Goal: Communication & Community: Answer question/provide support

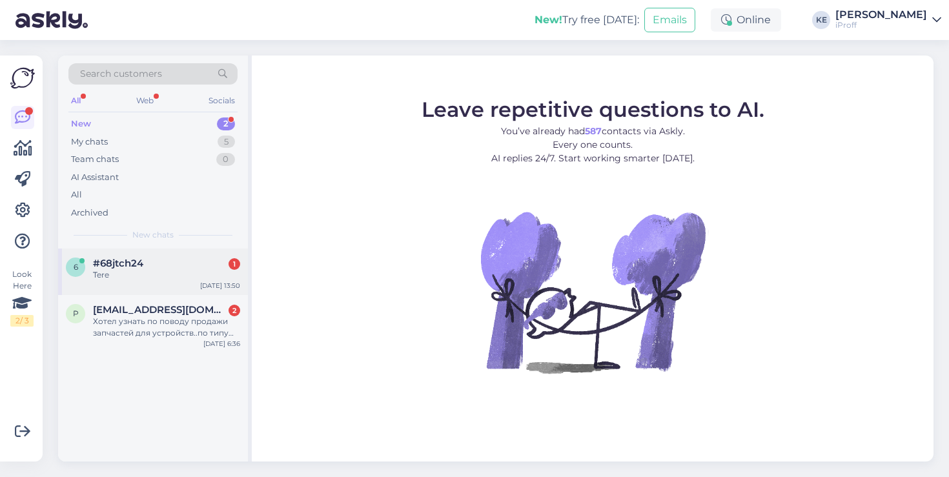
click at [212, 277] on div "Tere" at bounding box center [166, 275] width 147 height 12
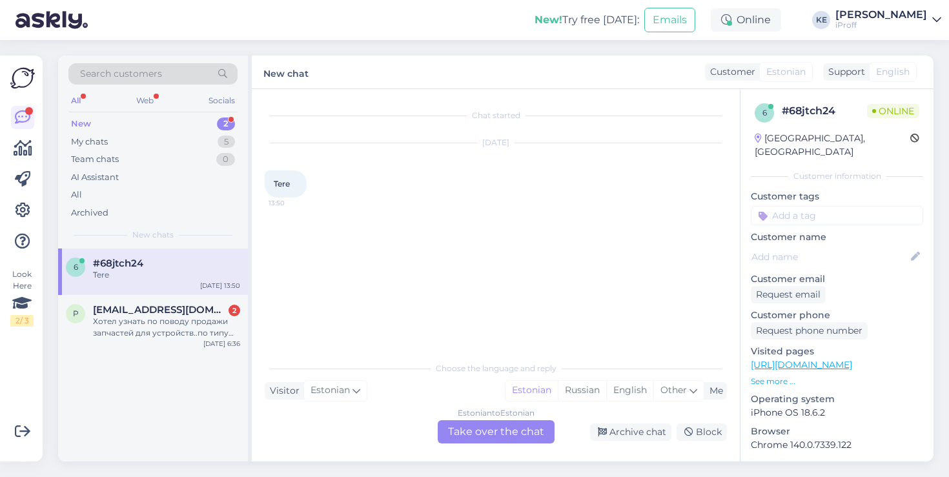
click at [514, 434] on div "Estonian to Estonian Take over the chat" at bounding box center [496, 431] width 117 height 23
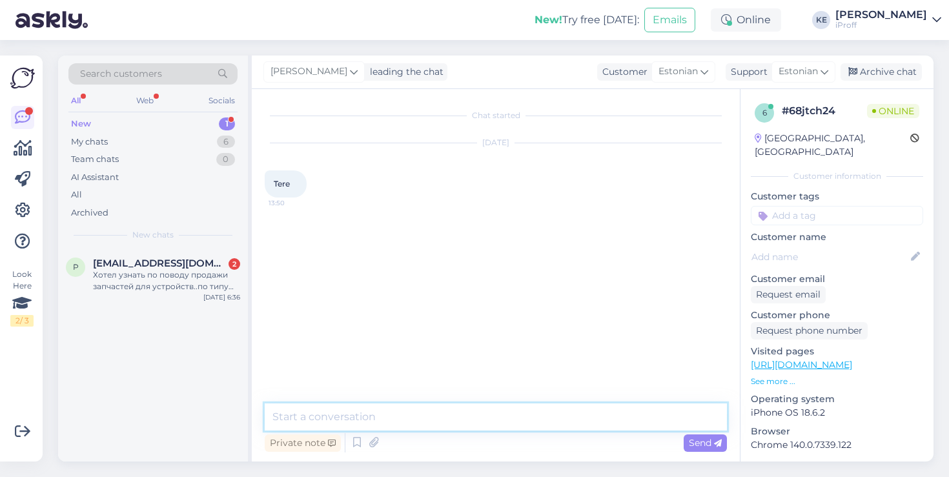
click at [502, 414] on textarea at bounding box center [496, 417] width 462 height 27
type textarea "Tere!"
type textarea "[DEMOGRAPHIC_DATA] saan olla abiks?"
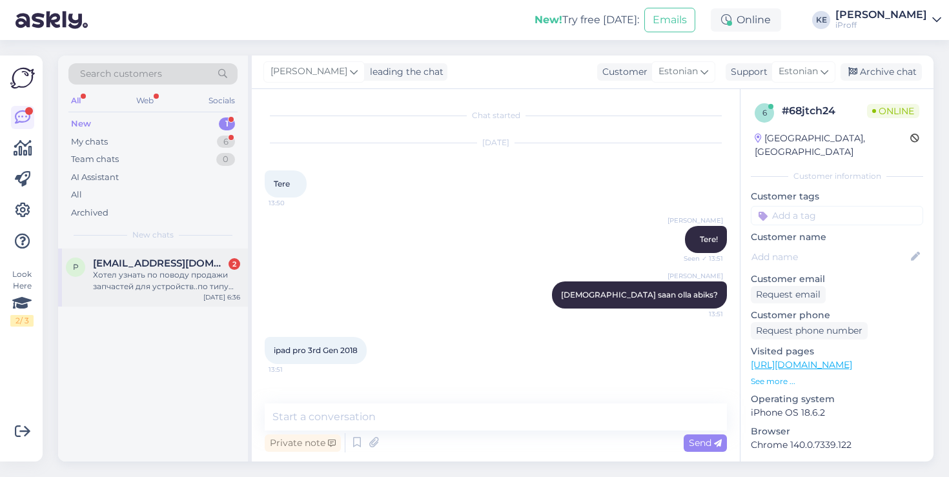
click at [191, 267] on span "[EMAIL_ADDRESS][DOMAIN_NAME]" at bounding box center [160, 264] width 134 height 12
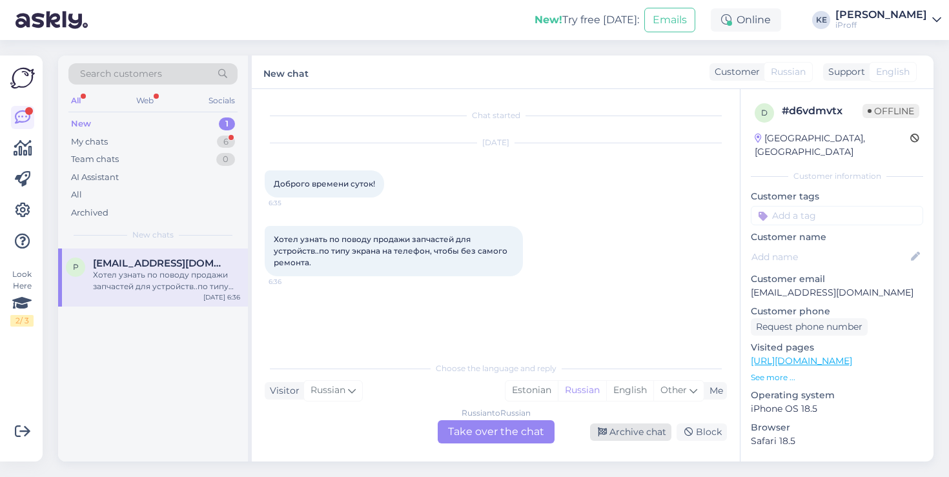
click at [625, 428] on div "Archive chat" at bounding box center [630, 432] width 81 height 17
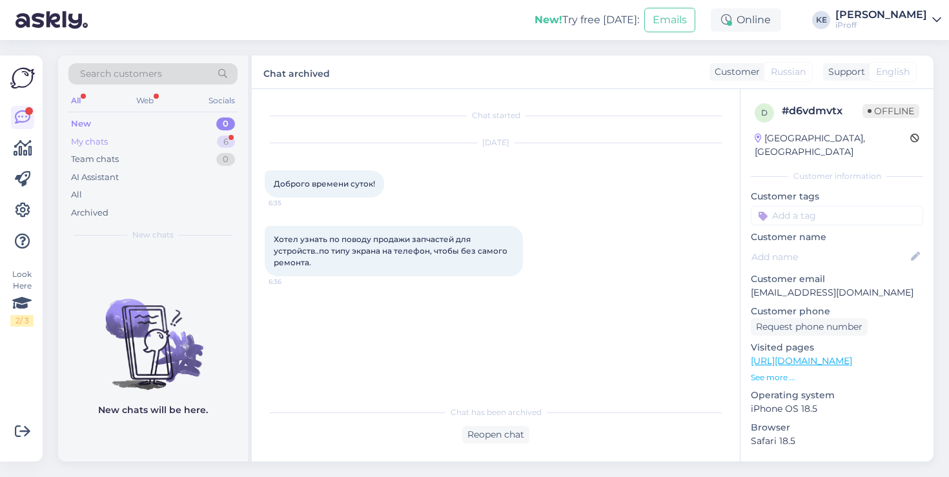
click at [170, 141] on div "My chats 6" at bounding box center [152, 142] width 169 height 18
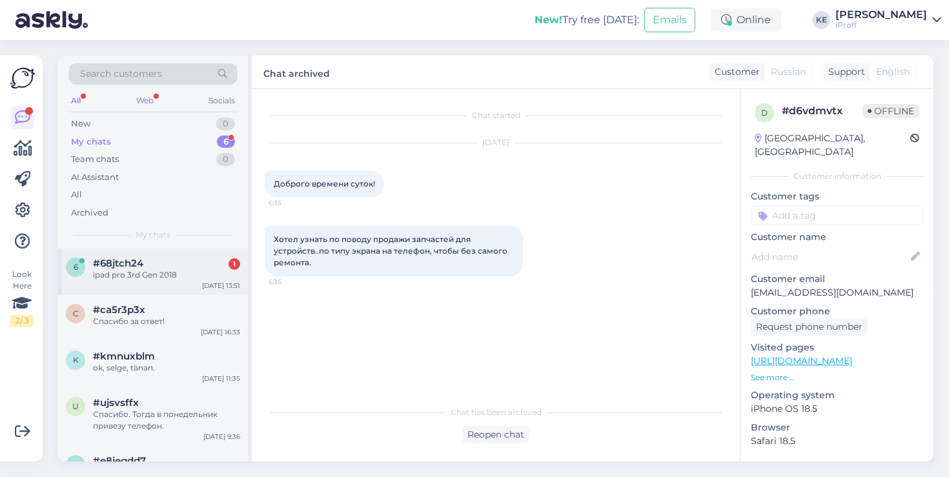
click at [136, 264] on span "#68jtch24" at bounding box center [118, 264] width 50 height 12
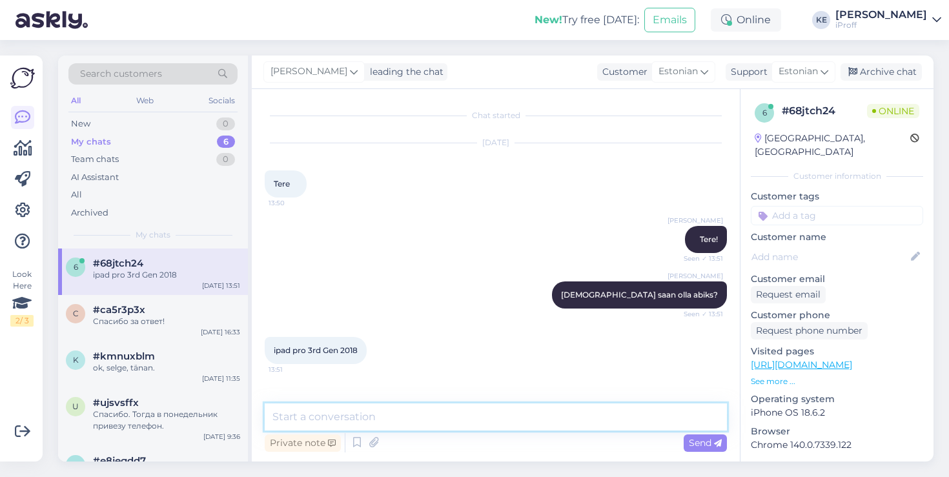
click at [411, 409] on textarea at bounding box center [496, 417] width 462 height 27
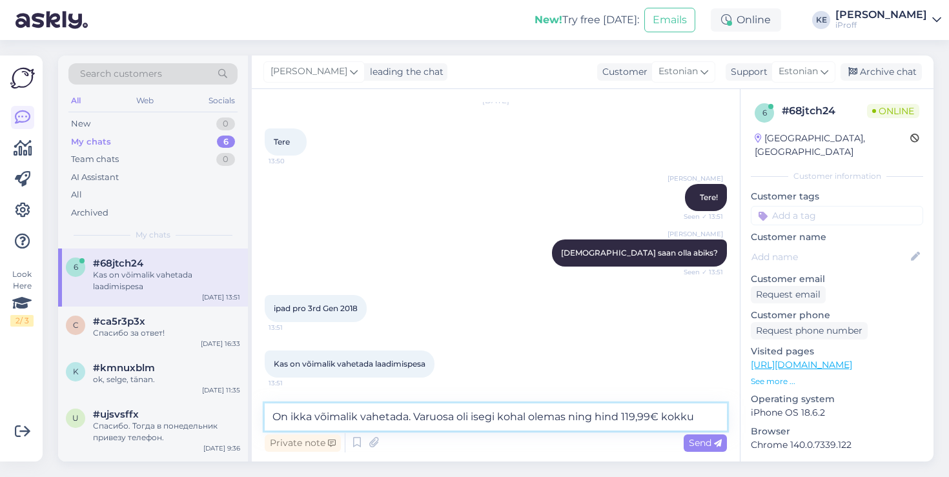
type textarea "On ikka võimalik vahetada. Varuosa oli isegi kohal olemas ning hind 119,99€ kok…"
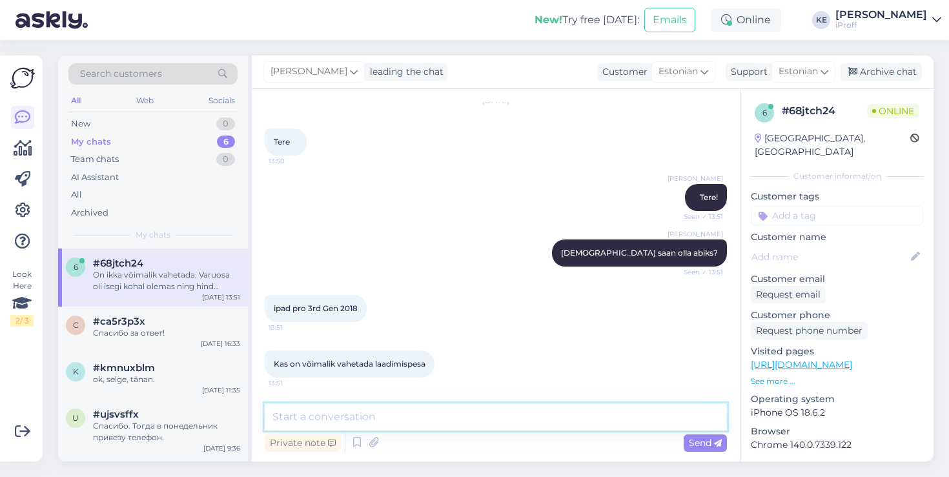
scroll to position [109, 0]
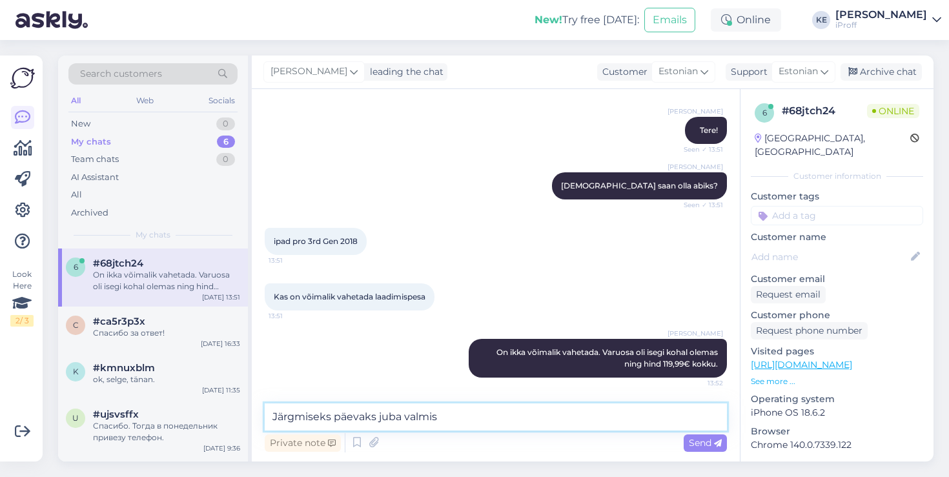
type textarea "Järgmiseks päevaks juba valmis."
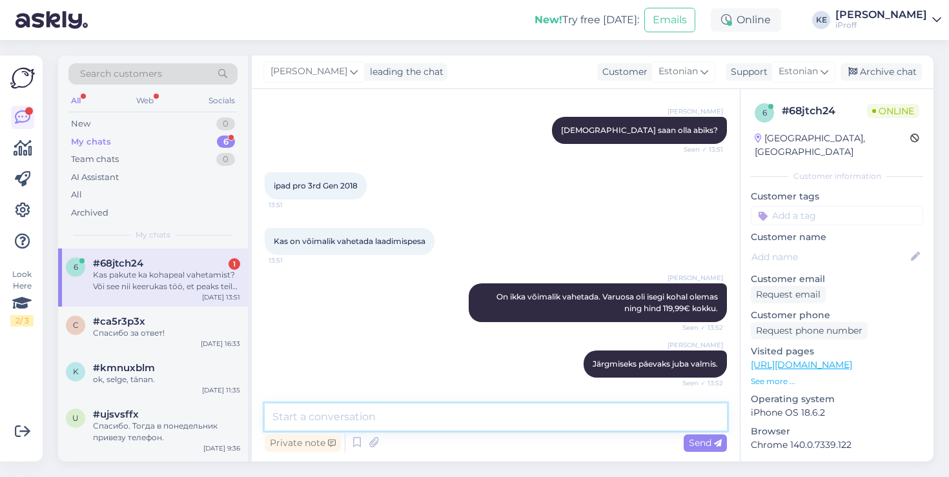
scroll to position [232, 0]
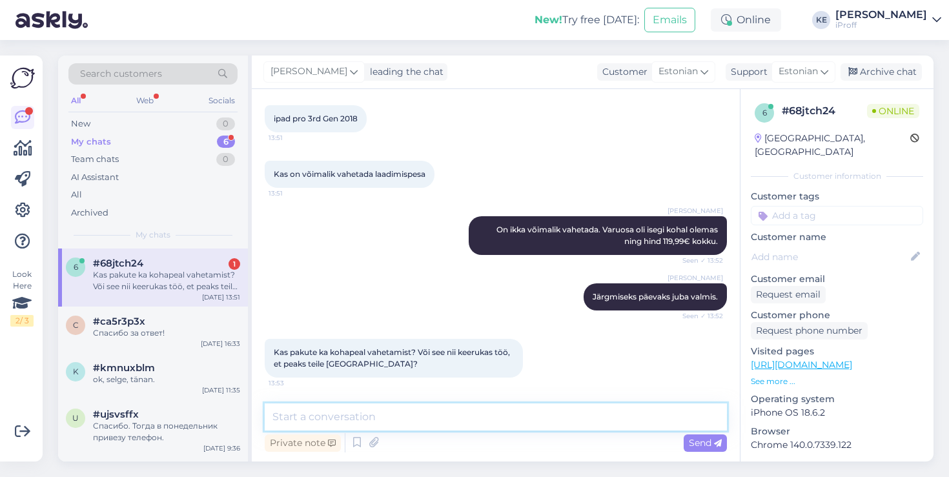
click at [445, 419] on textarea at bounding box center [496, 417] width 462 height 27
type textarea "See keerukam töö, seda peab ikkagi [PERSON_NAME]."
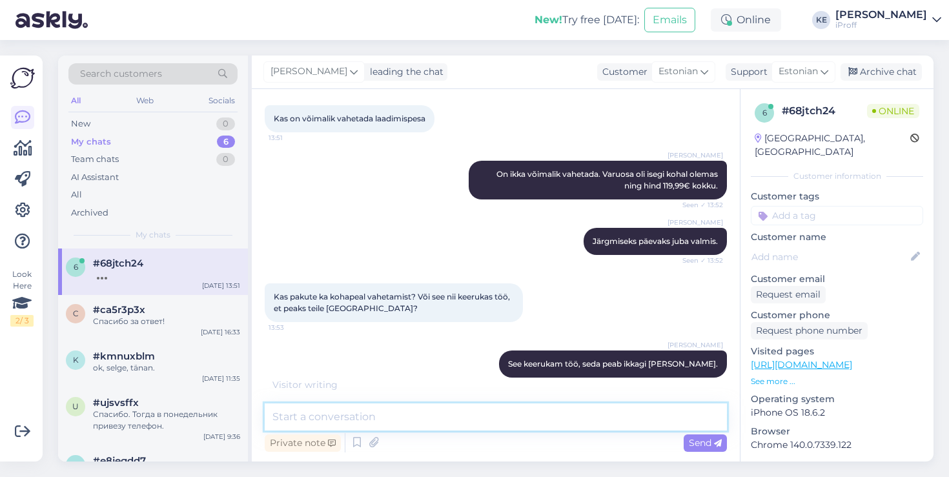
scroll to position [343, 0]
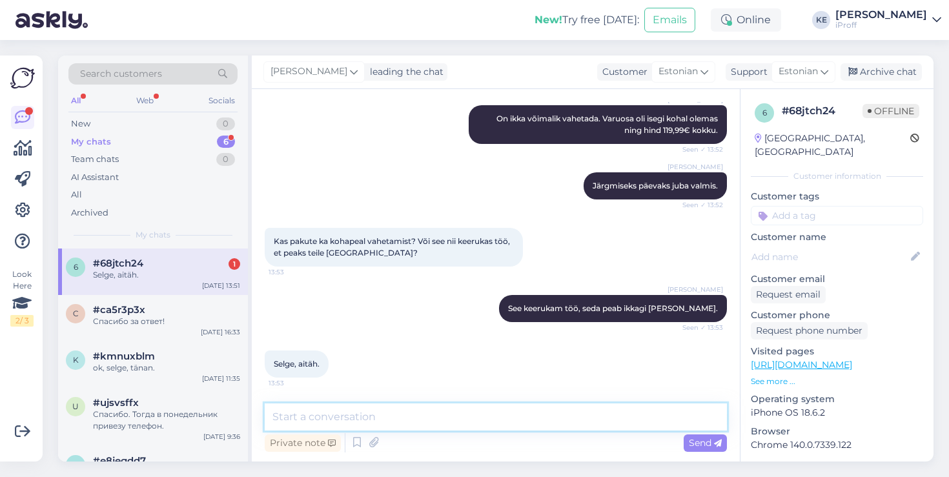
click at [530, 410] on textarea at bounding box center [496, 417] width 462 height 27
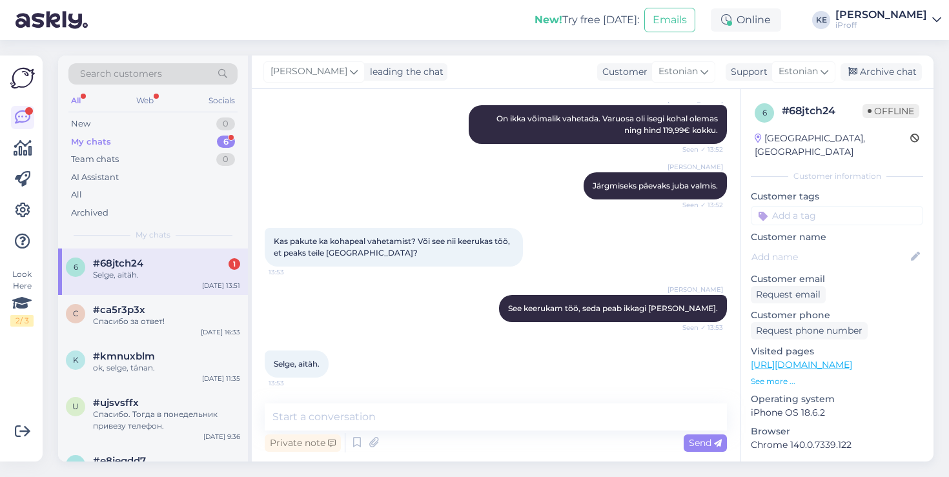
click at [199, 256] on div "6 #68jtch24 1 Selge, aitäh. [DATE] 13:51" at bounding box center [153, 272] width 190 height 46
